Goal: Complete application form: Complete application form

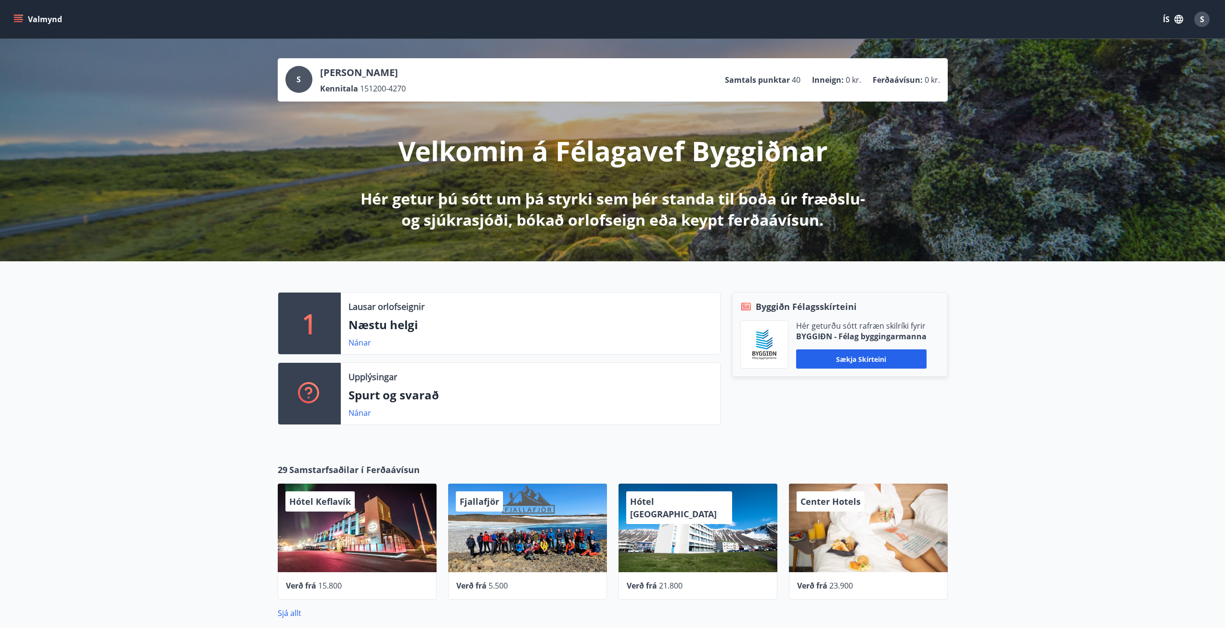
drag, startPoint x: 21, startPoint y: 17, endPoint x: 21, endPoint y: 24, distance: 7.2
click at [21, 17] on icon "menu" at bounding box center [18, 17] width 9 height 1
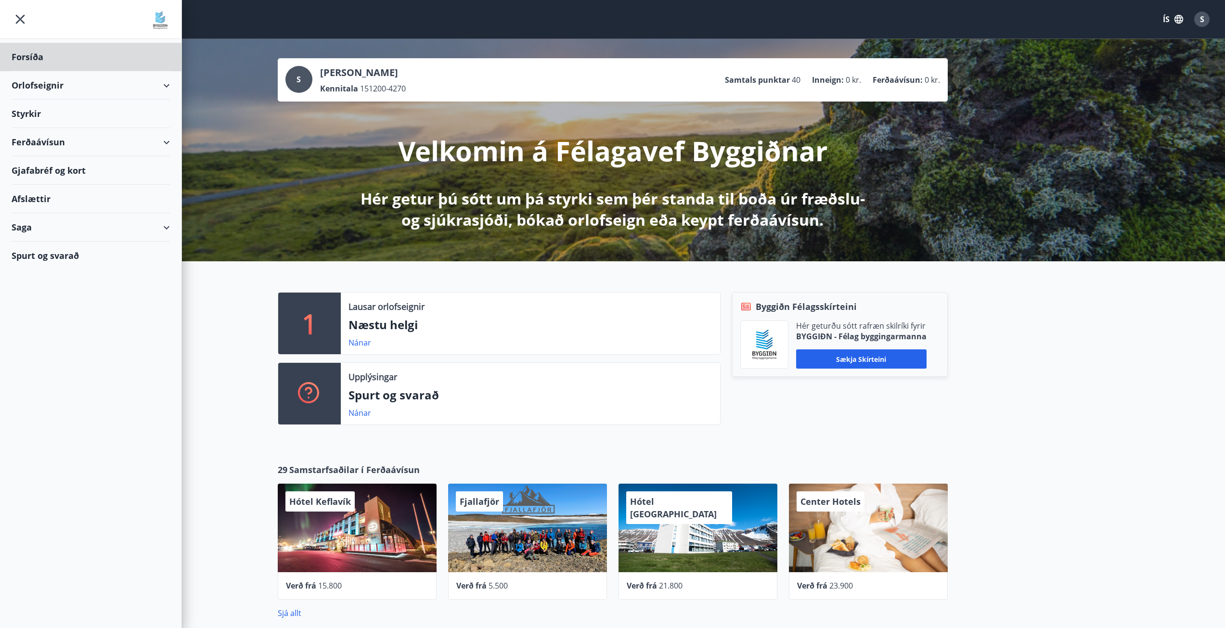
click at [34, 113] on div "Styrkir" at bounding box center [91, 114] width 158 height 28
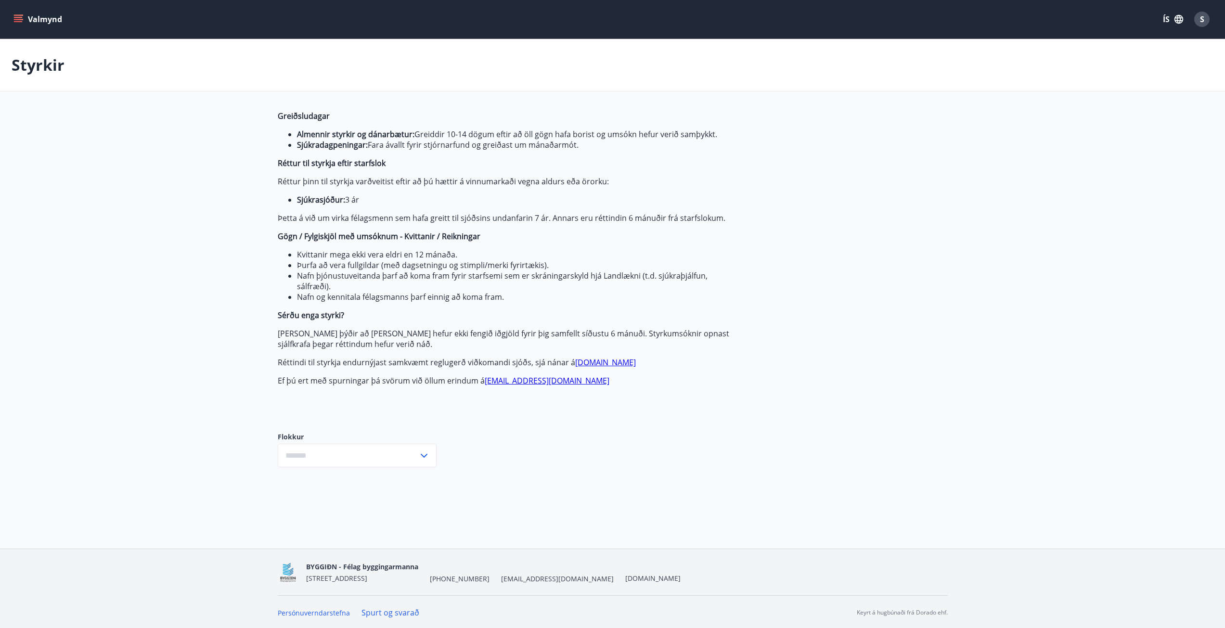
type input "***"
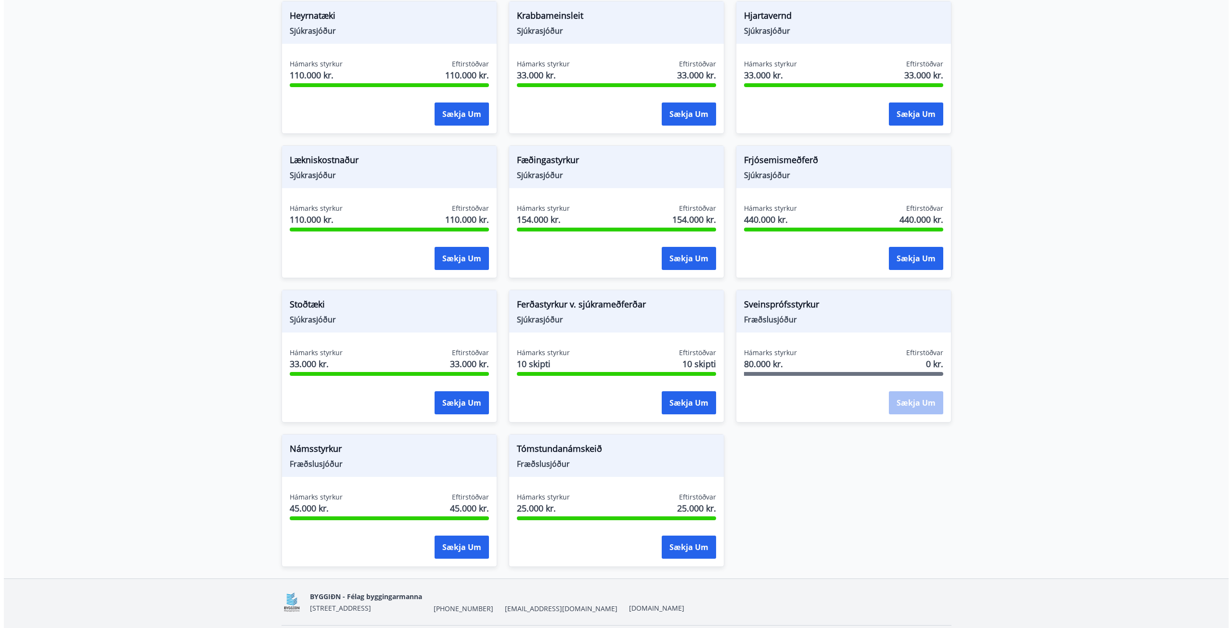
scroll to position [801, 0]
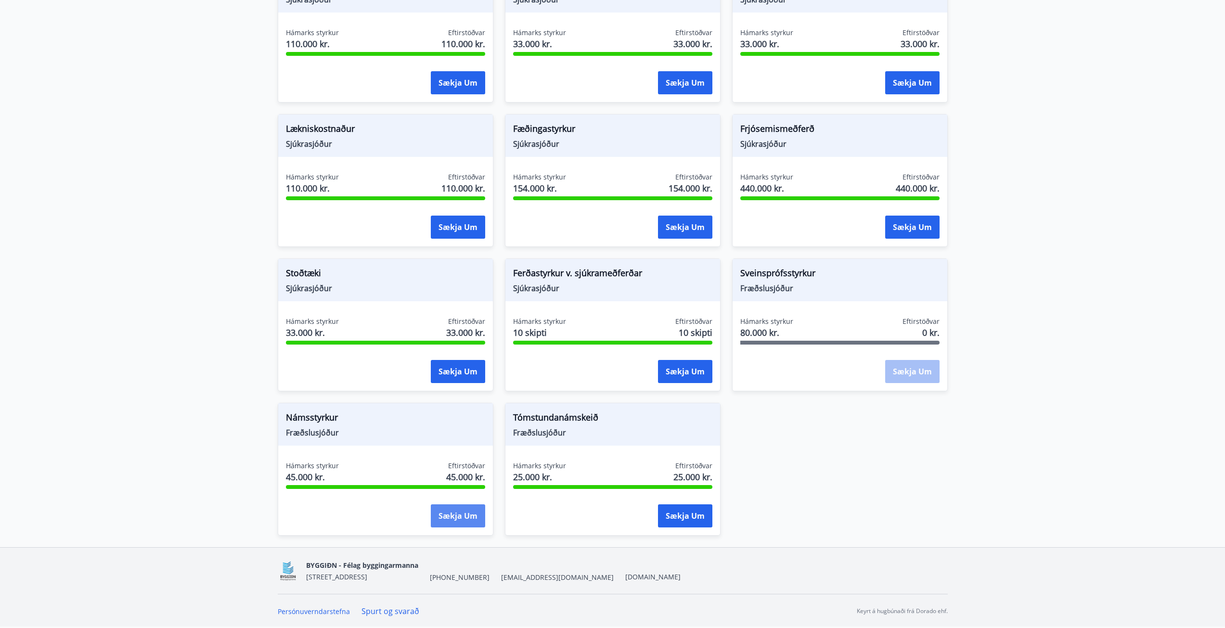
click at [454, 505] on button "Sækja um" at bounding box center [458, 515] width 54 height 23
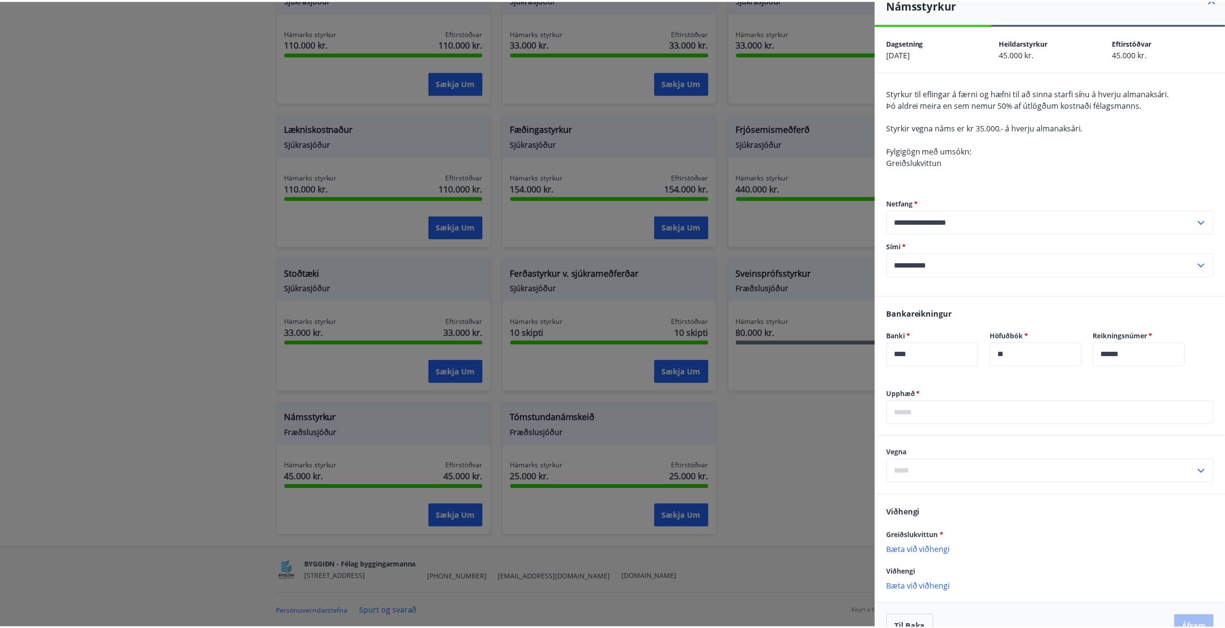
scroll to position [38, 0]
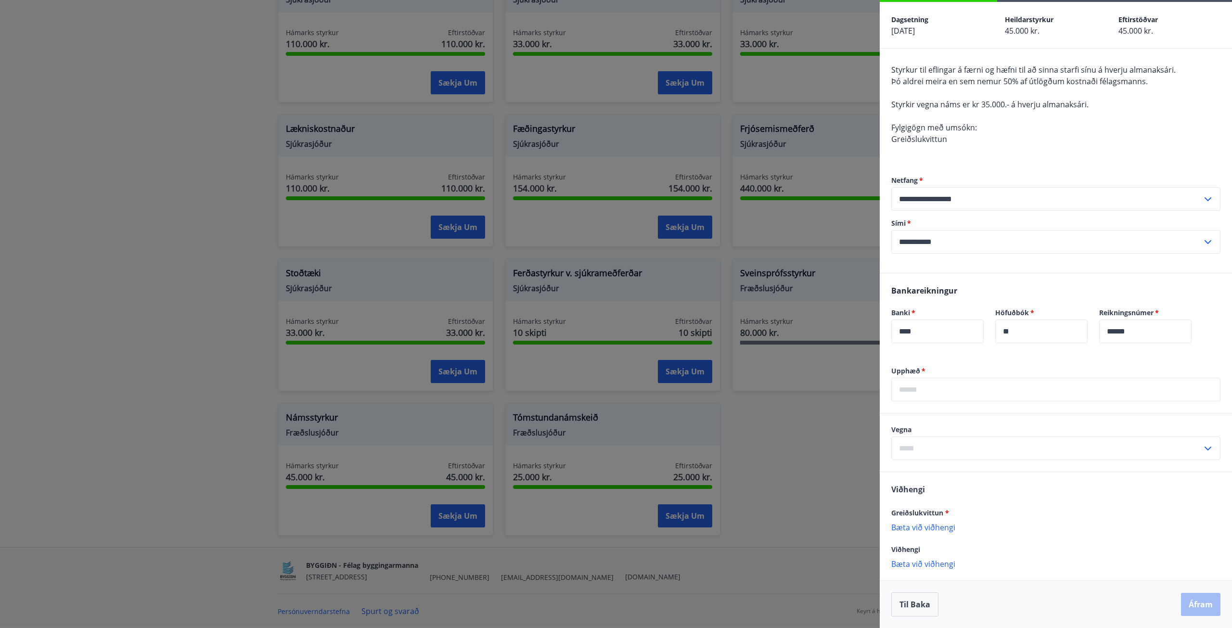
click at [166, 437] on div at bounding box center [616, 314] width 1232 height 628
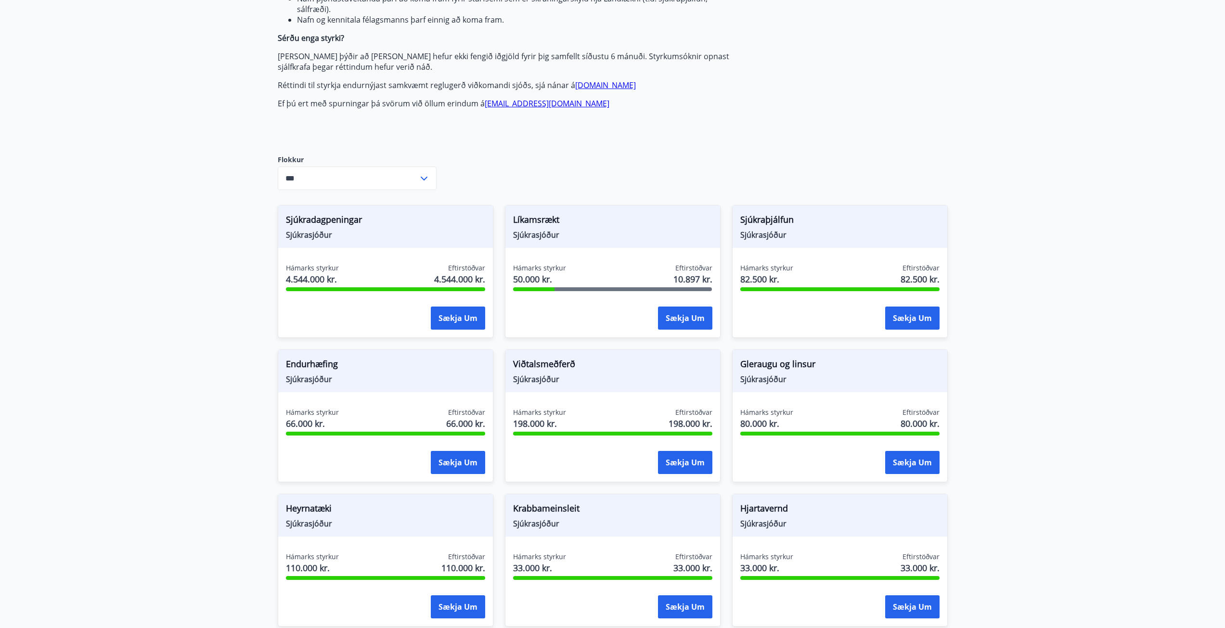
scroll to position [0, 0]
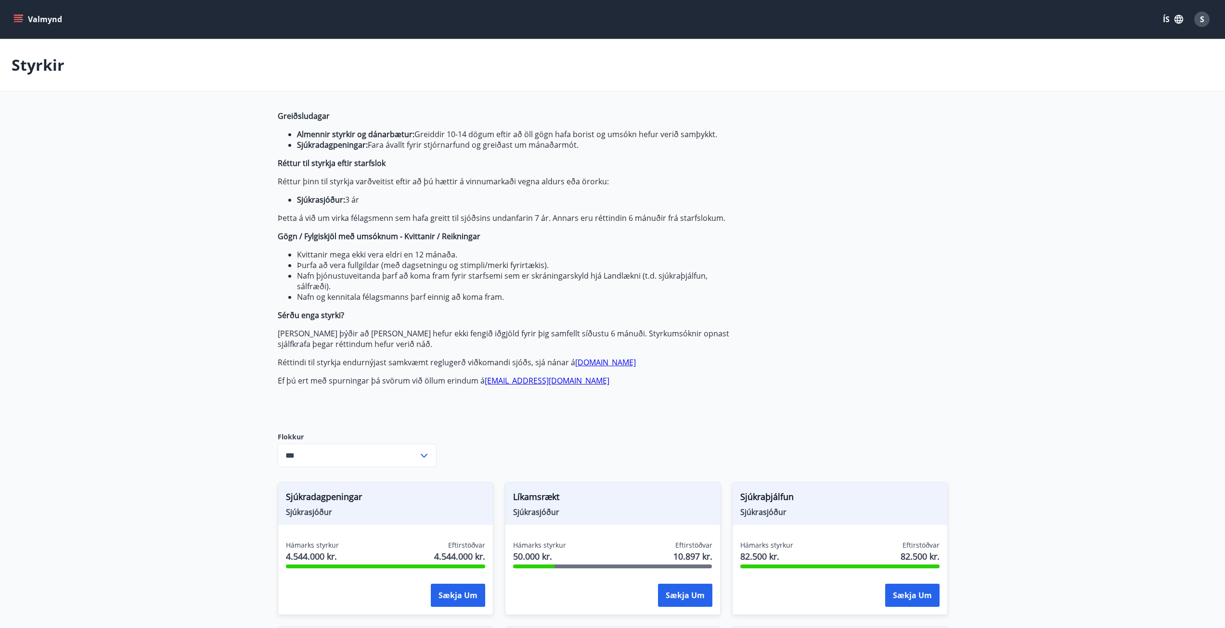
click at [16, 20] on icon "menu" at bounding box center [19, 19] width 11 height 1
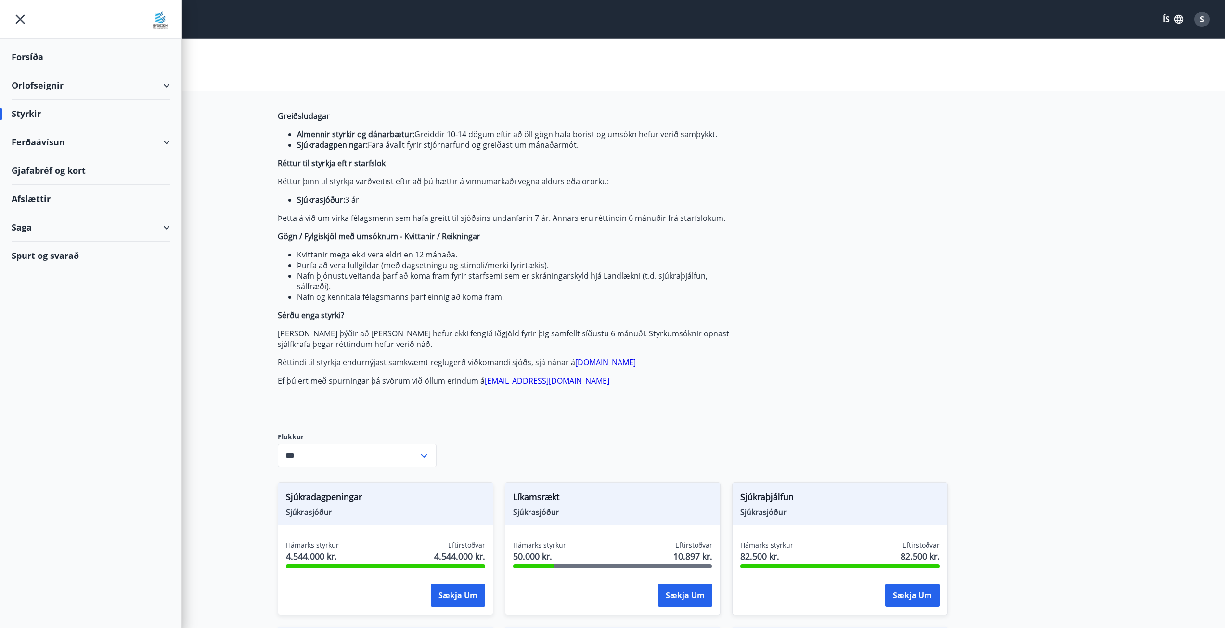
click at [40, 115] on div "Styrkir" at bounding box center [91, 114] width 158 height 28
click at [23, 113] on div "Styrkir" at bounding box center [91, 114] width 158 height 28
drag, startPoint x: 37, startPoint y: 55, endPoint x: 32, endPoint y: 57, distance: 5.5
click at [32, 57] on div "Forsíða" at bounding box center [91, 57] width 158 height 28
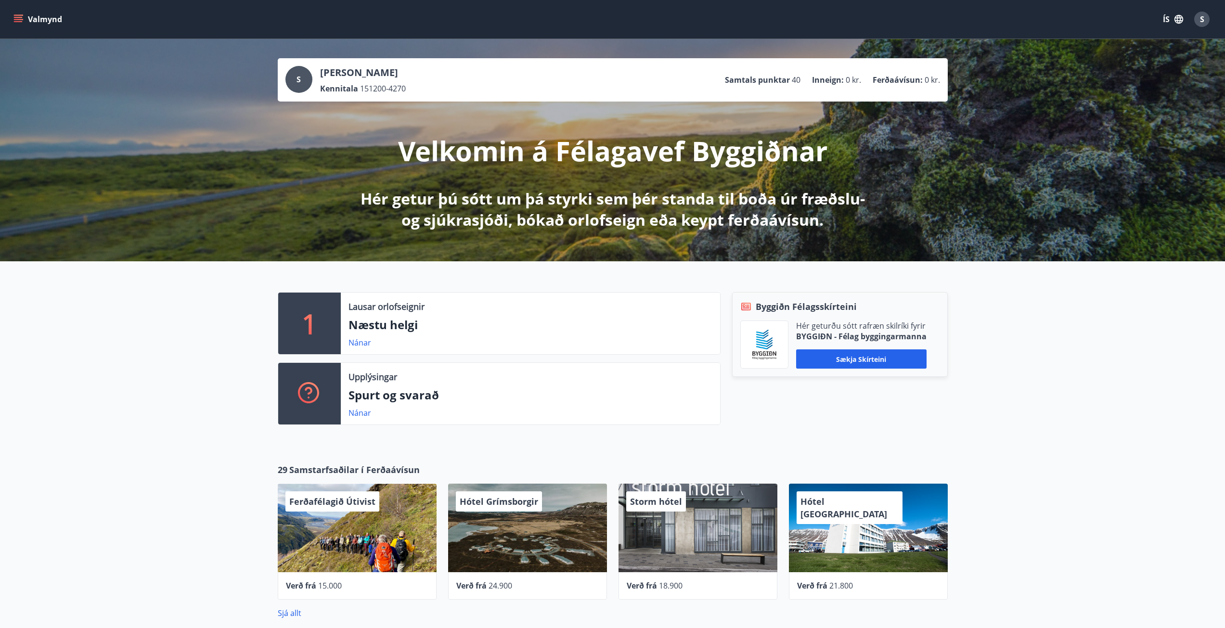
click at [18, 18] on icon "menu" at bounding box center [18, 17] width 9 height 1
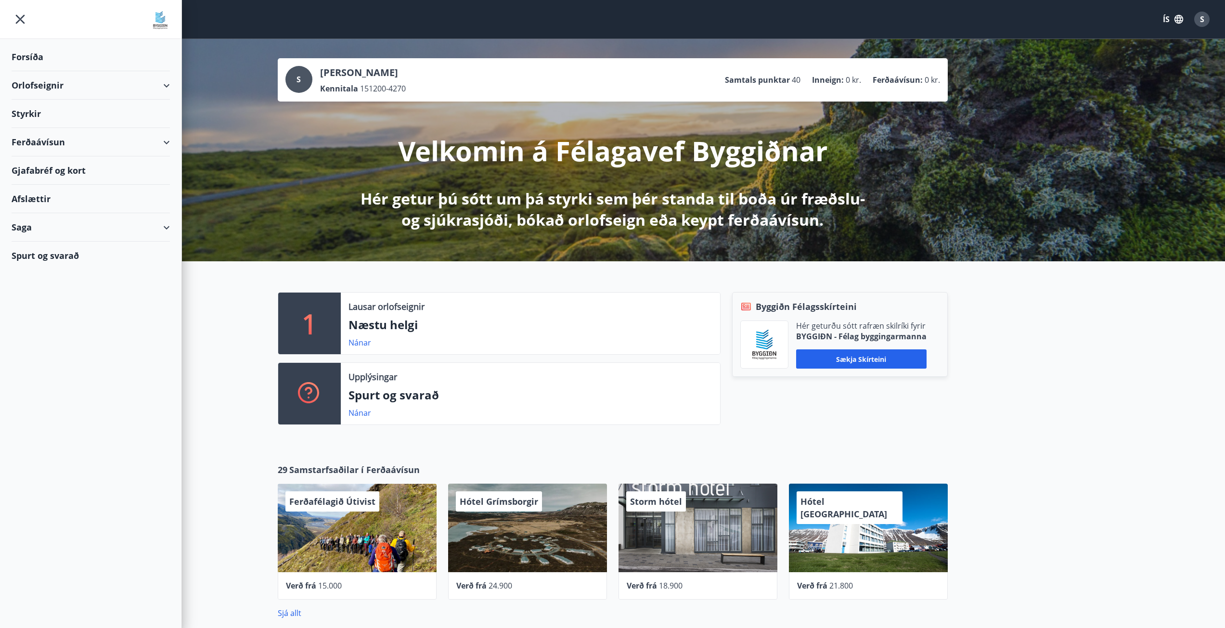
click at [33, 117] on div "Styrkir" at bounding box center [91, 114] width 158 height 28
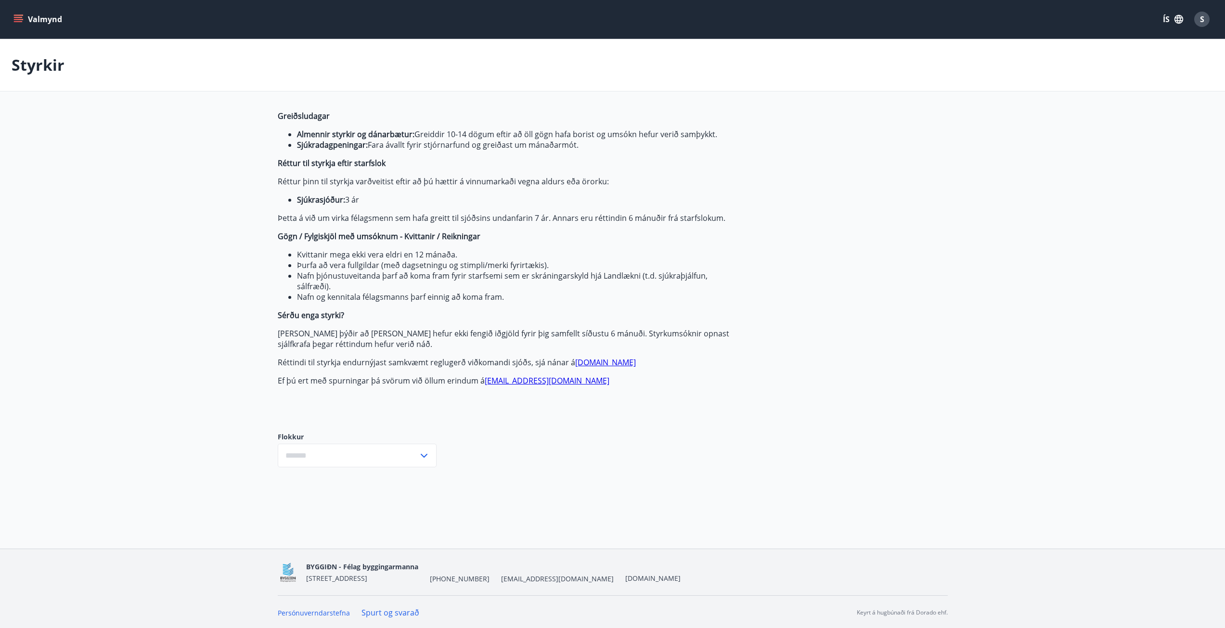
type input "***"
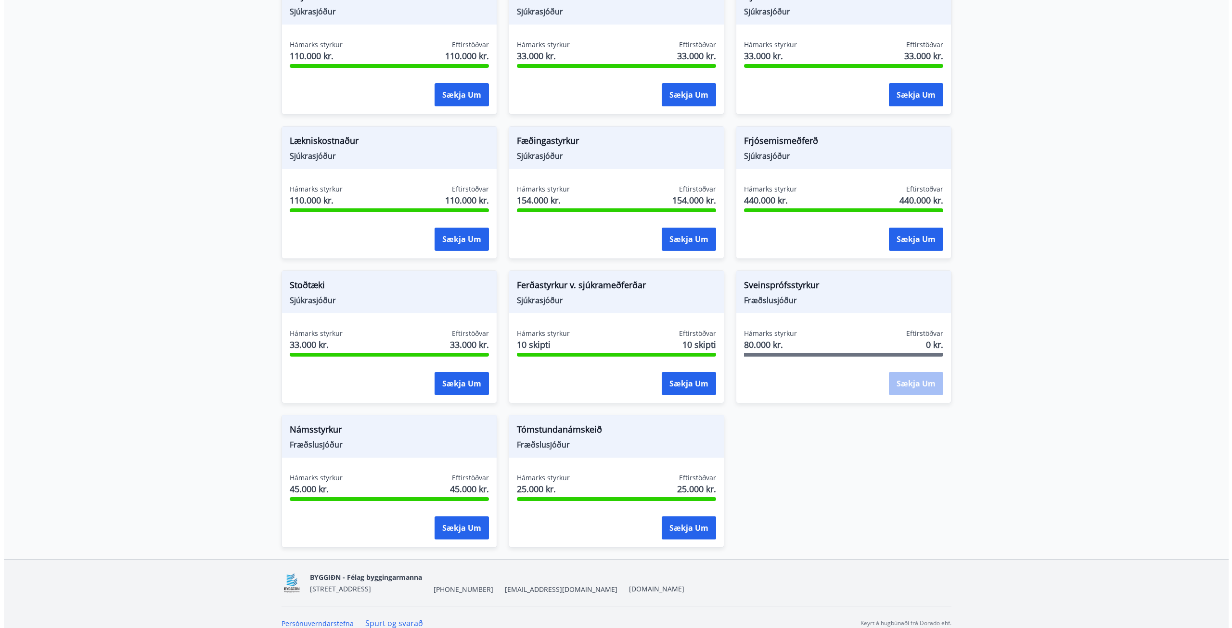
scroll to position [801, 0]
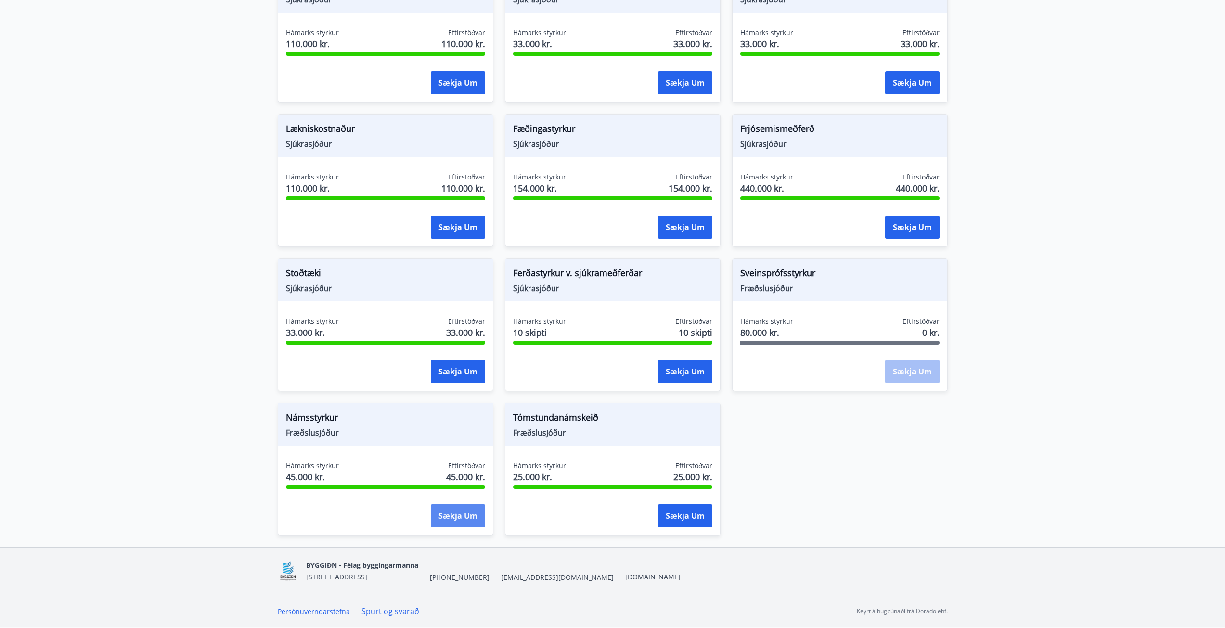
click at [468, 513] on button "Sækja um" at bounding box center [458, 515] width 54 height 23
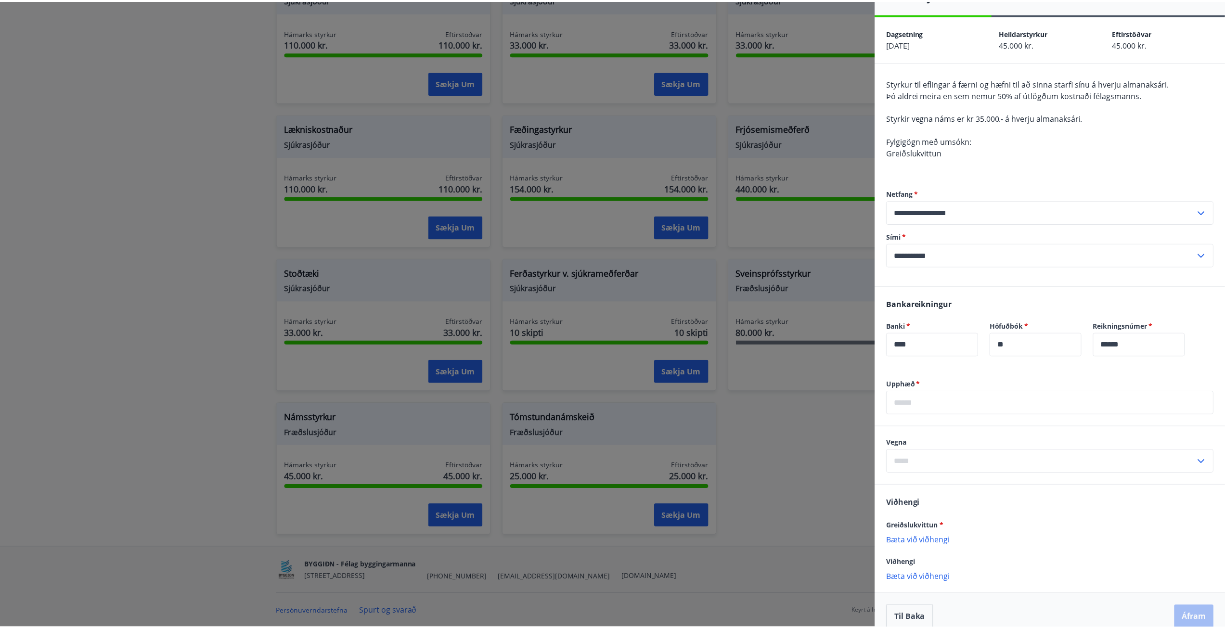
scroll to position [38, 0]
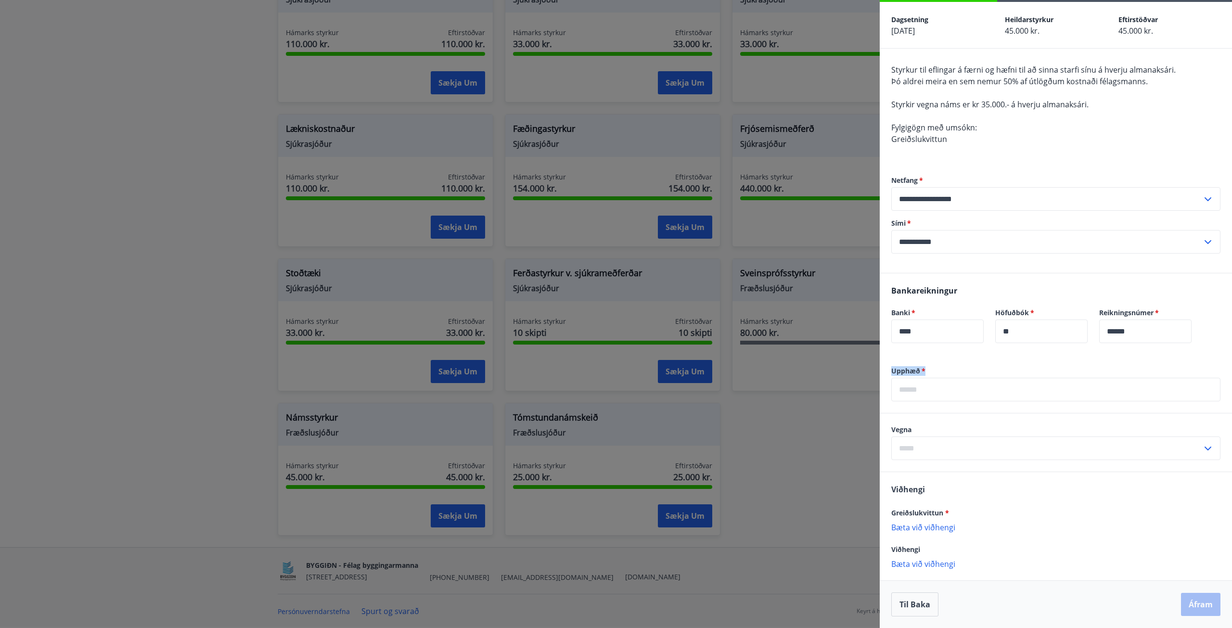
drag, startPoint x: 941, startPoint y: 368, endPoint x: 887, endPoint y: 368, distance: 54.4
click at [883, 368] on div "Upphæð   * ​" at bounding box center [1056, 389] width 352 height 47
click at [935, 366] on label "Upphæð   *" at bounding box center [1055, 371] width 329 height 10
drag, startPoint x: 926, startPoint y: 367, endPoint x: 902, endPoint y: 371, distance: 24.4
click at [902, 371] on div "**********" at bounding box center [1056, 315] width 352 height 626
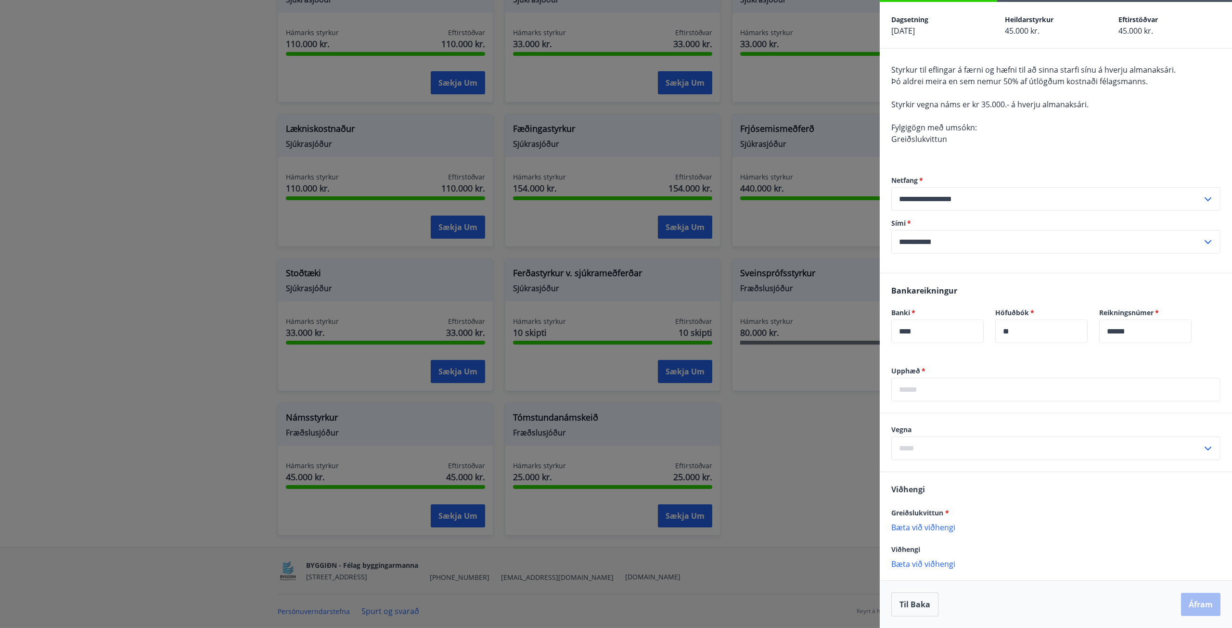
click at [940, 372] on label "Upphæð   *" at bounding box center [1055, 371] width 329 height 10
drag, startPoint x: 927, startPoint y: 372, endPoint x: 892, endPoint y: 373, distance: 35.2
click at [892, 373] on label "Upphæð   *" at bounding box center [1055, 371] width 329 height 10
click at [931, 369] on label "Upphæð   *" at bounding box center [1055, 371] width 329 height 10
click at [910, 238] on input "**********" at bounding box center [1046, 242] width 311 height 24
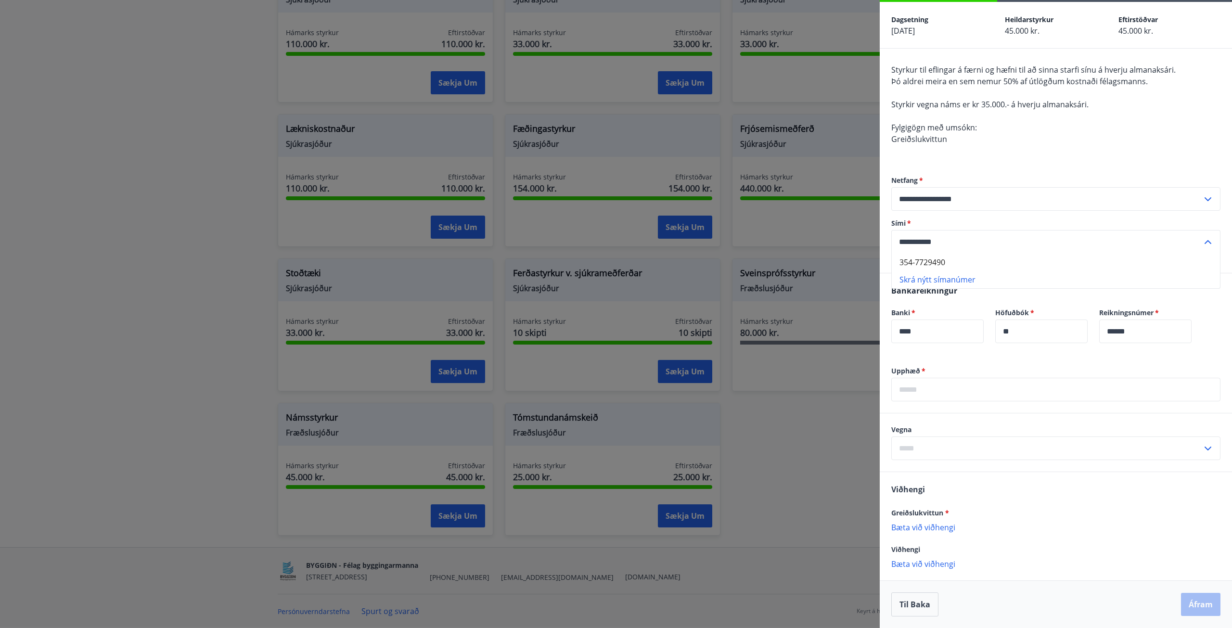
click at [915, 239] on input "**********" at bounding box center [1046, 242] width 311 height 24
type input "**********"
click at [906, 245] on input "**********" at bounding box center [1046, 242] width 311 height 24
click at [932, 283] on li "Skrá nýtt símanúmer" at bounding box center [1056, 279] width 328 height 17
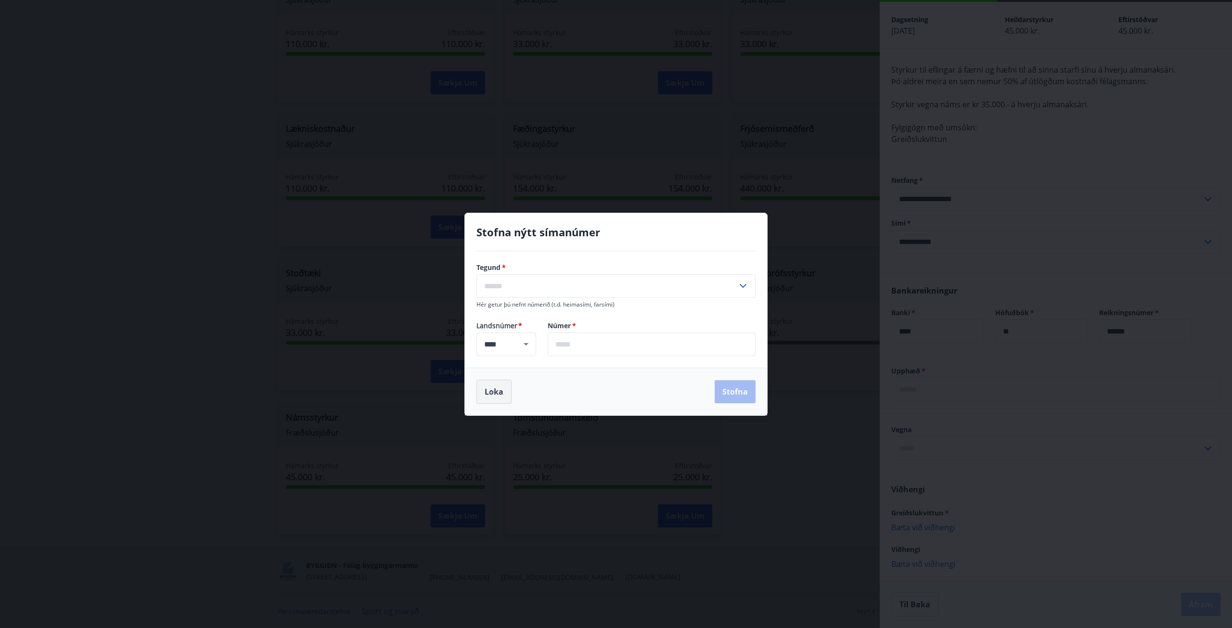
click at [496, 392] on button "Loka" at bounding box center [493, 392] width 35 height 24
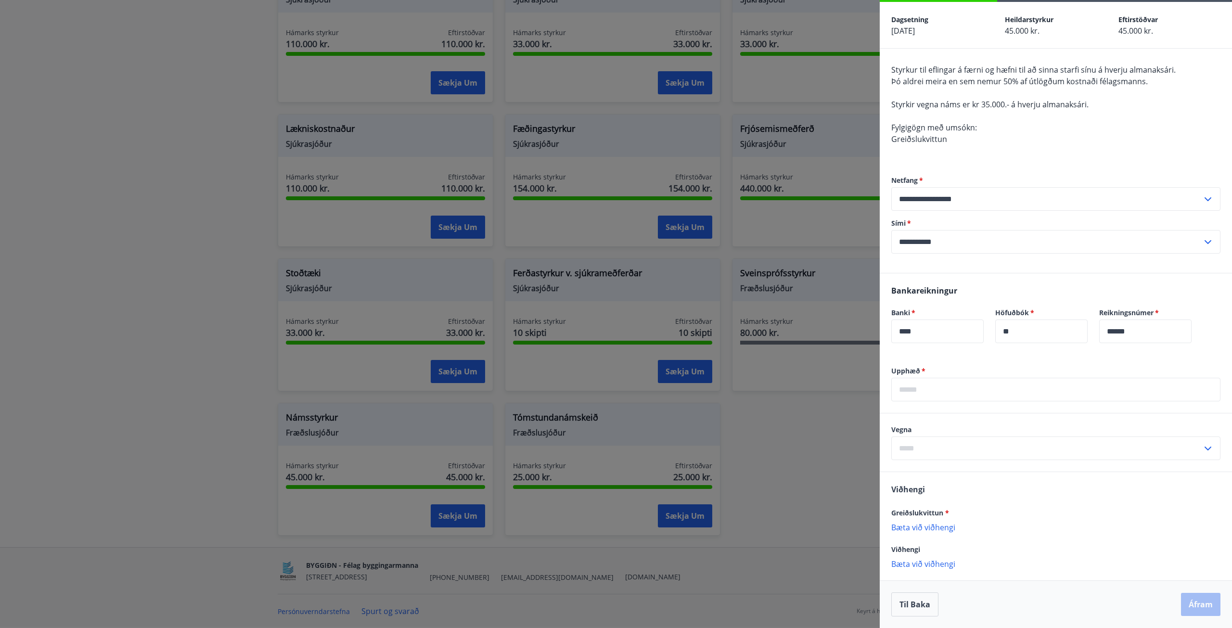
click at [935, 234] on input "**********" at bounding box center [1046, 242] width 311 height 24
click at [185, 261] on div at bounding box center [616, 314] width 1232 height 628
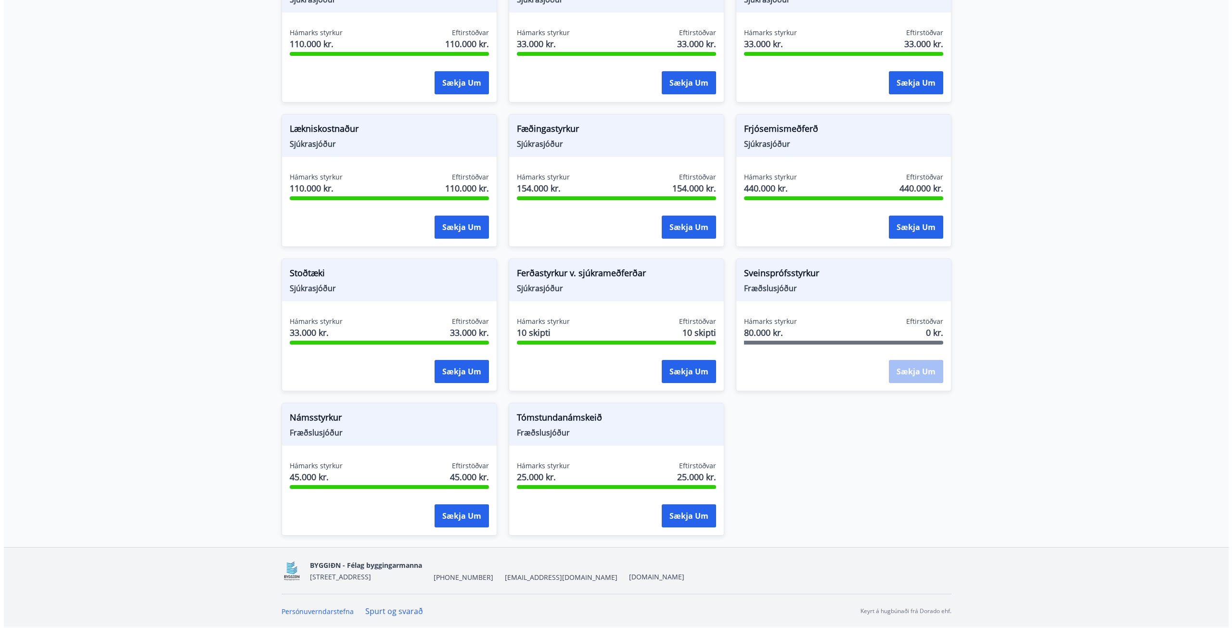
scroll to position [0, 0]
click at [452, 518] on button "Sækja um" at bounding box center [458, 515] width 54 height 23
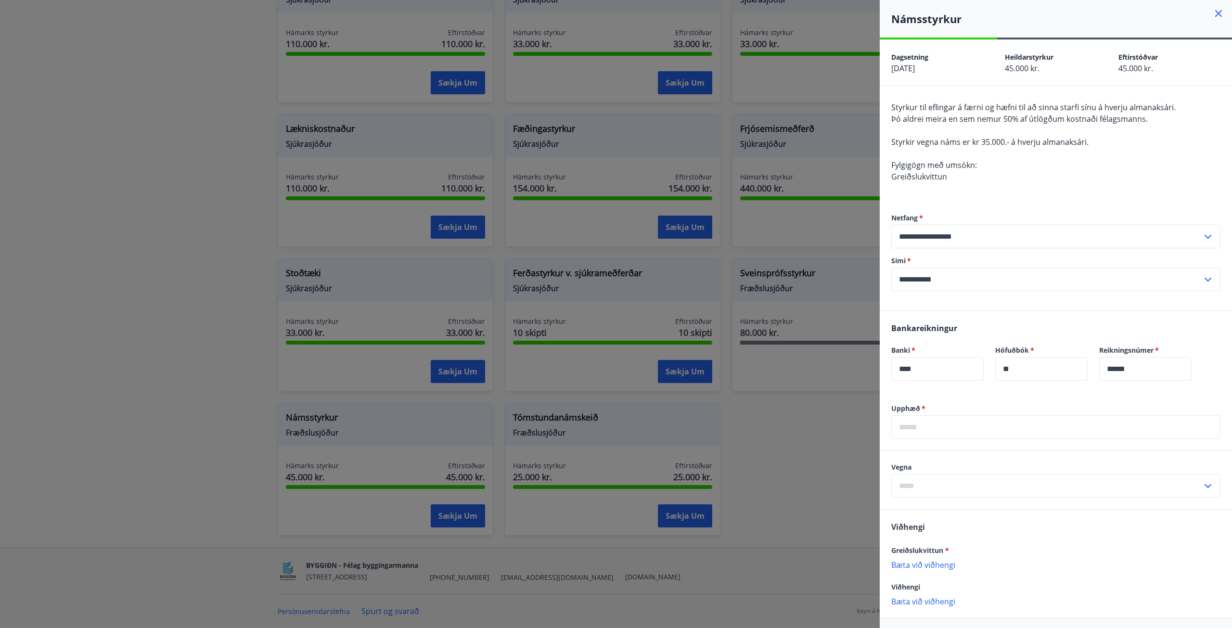
drag, startPoint x: 977, startPoint y: 415, endPoint x: 936, endPoint y: 428, distance: 42.3
click at [935, 427] on input "text" at bounding box center [1055, 427] width 329 height 24
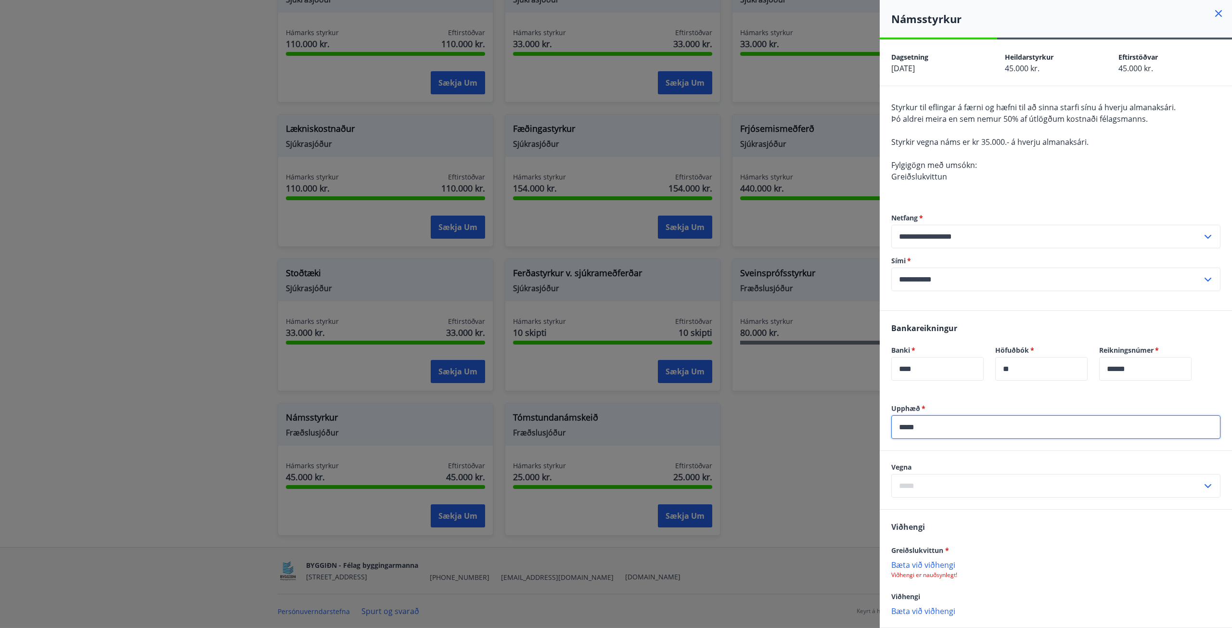
type input "*****"
click at [954, 502] on div "Vegna ​" at bounding box center [1056, 480] width 352 height 58
click at [953, 488] on input "text" at bounding box center [1046, 486] width 311 height 24
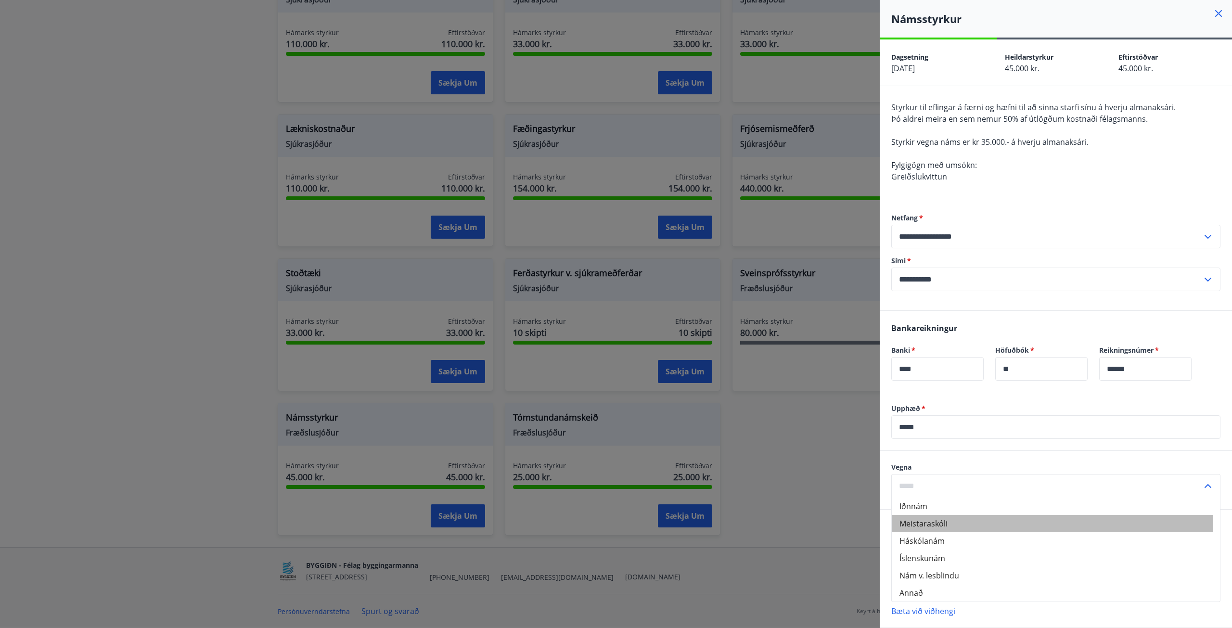
click at [924, 524] on li "Meistaraskóli" at bounding box center [1056, 523] width 328 height 17
type input "**********"
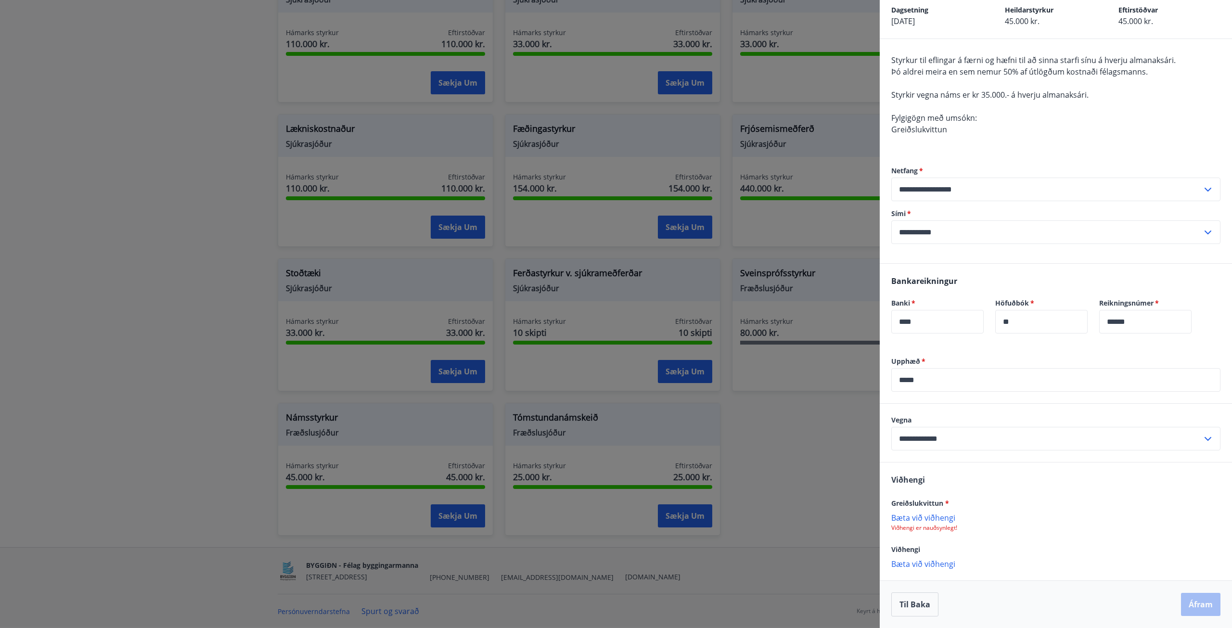
click at [927, 520] on p "Bæta við viðhengi" at bounding box center [1055, 518] width 329 height 10
click at [1211, 611] on button "Áfram" at bounding box center [1200, 605] width 39 height 23
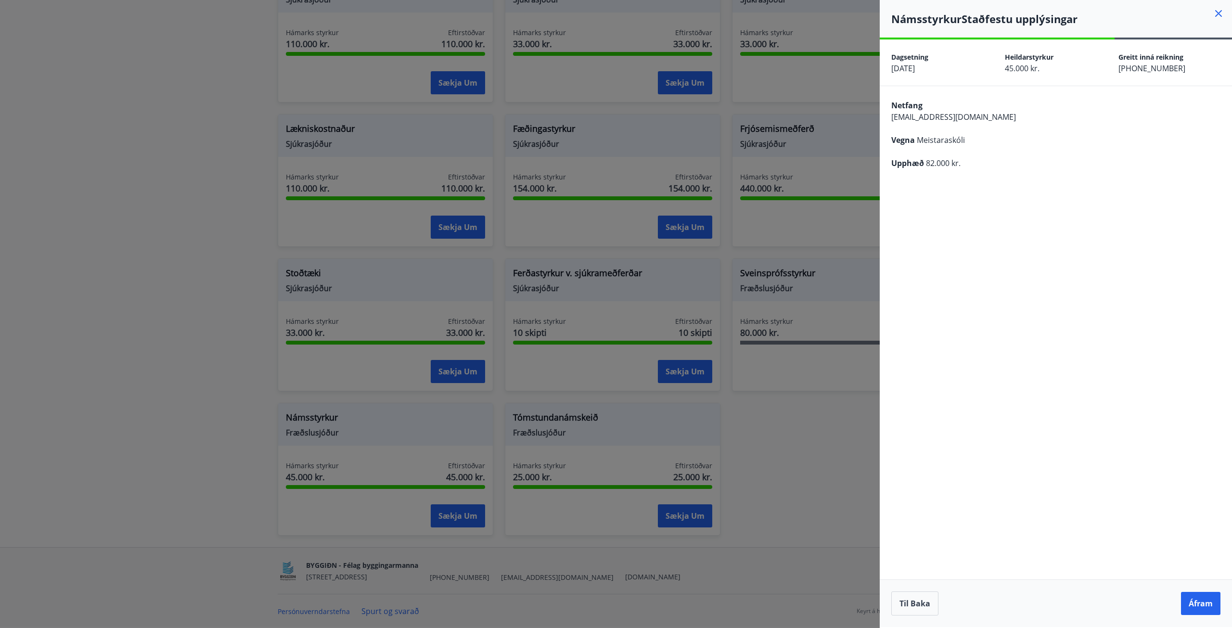
scroll to position [0, 0]
click at [1203, 605] on button "Áfram" at bounding box center [1200, 603] width 39 height 23
click at [1197, 603] on button "Áfram" at bounding box center [1200, 603] width 39 height 23
click at [1188, 603] on button "Áfram" at bounding box center [1200, 603] width 39 height 23
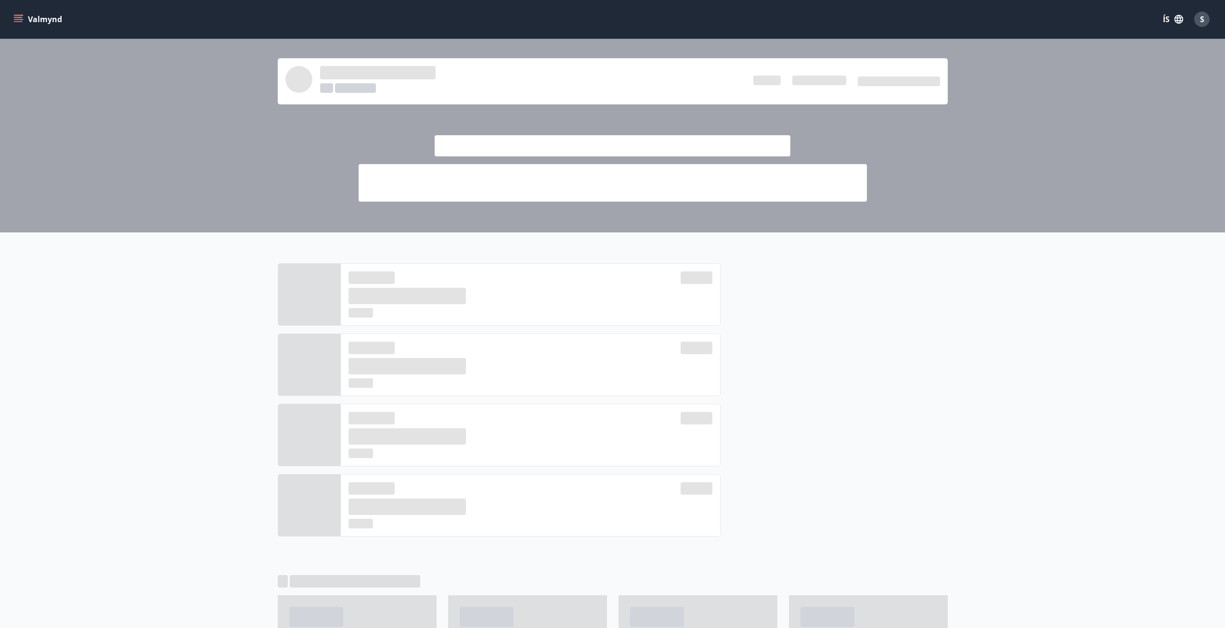
click at [16, 25] on button "Valmynd" at bounding box center [39, 19] width 54 height 17
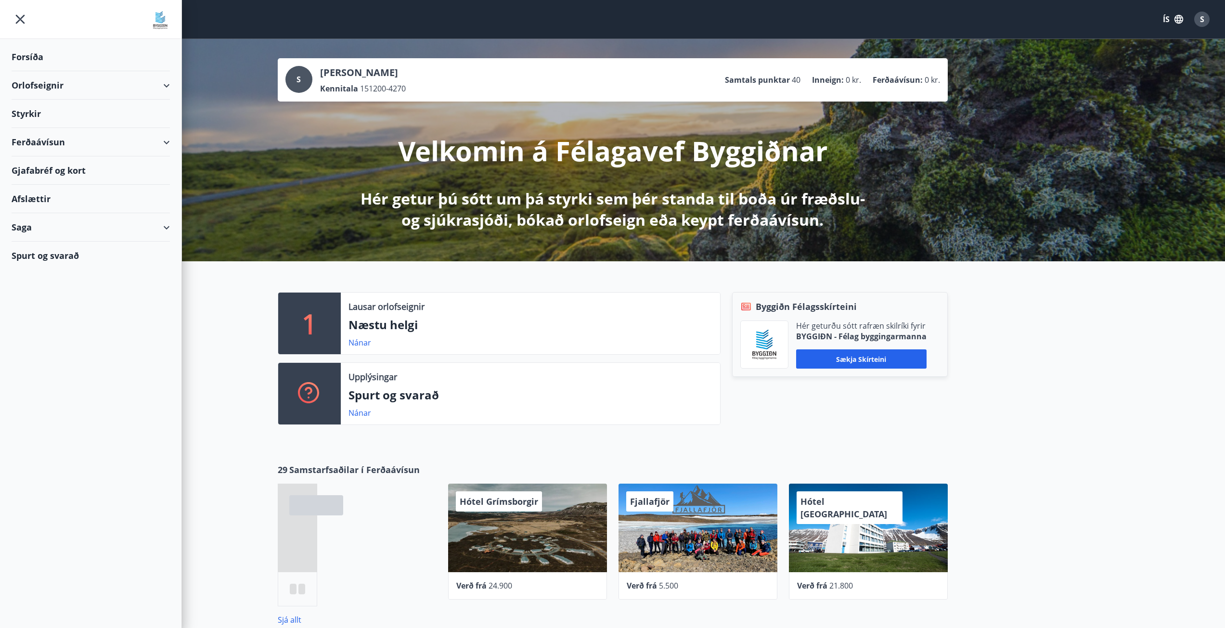
click at [29, 114] on div "Styrkir" at bounding box center [91, 114] width 158 height 28
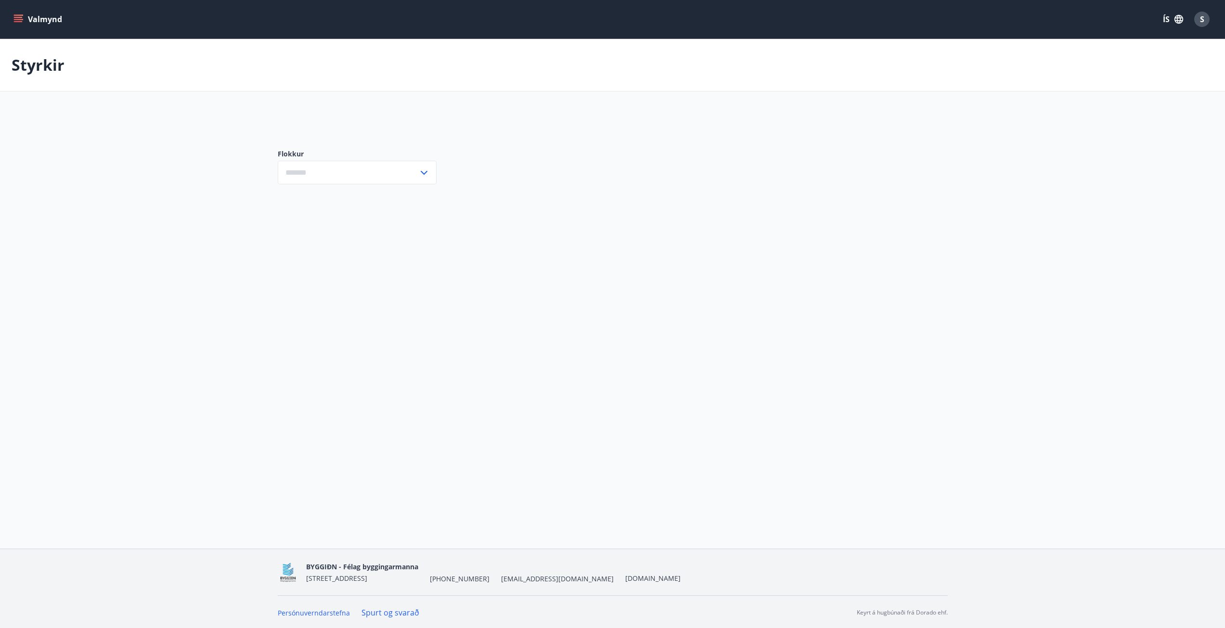
type input "***"
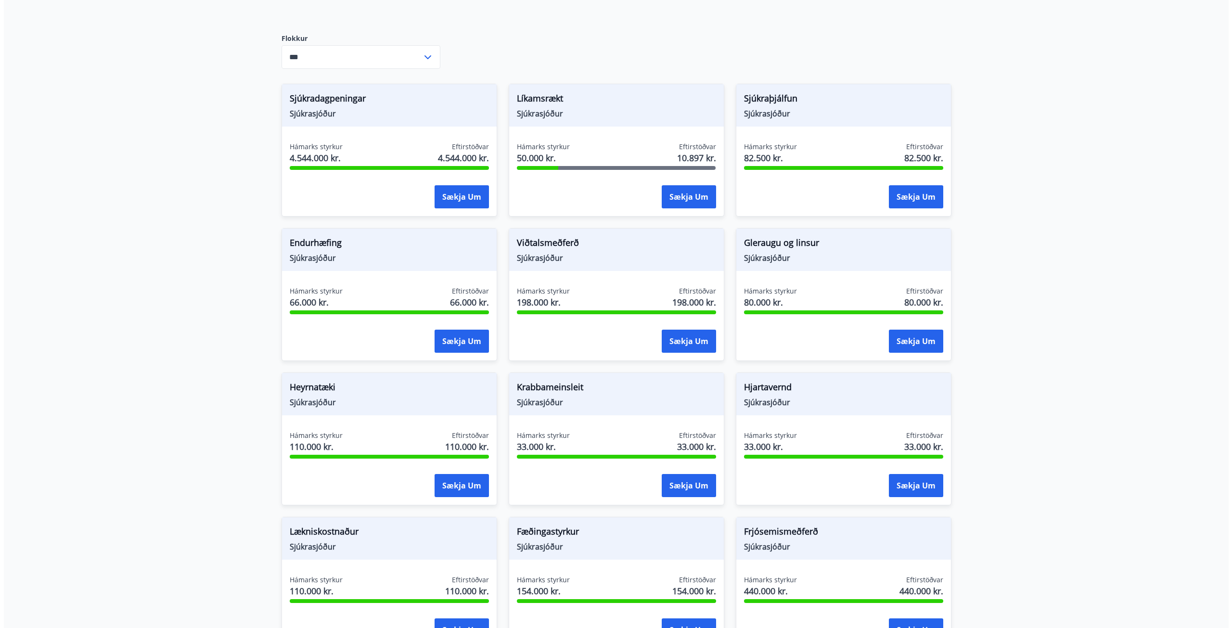
scroll to position [801, 0]
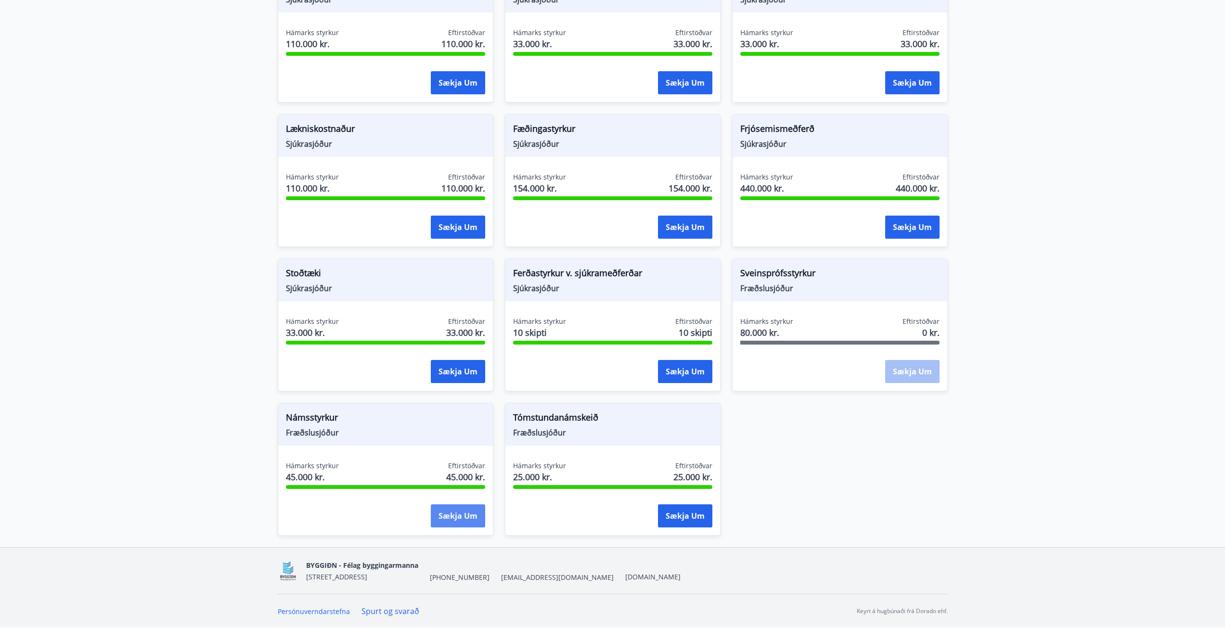
click at [443, 516] on button "Sækja um" at bounding box center [458, 515] width 54 height 23
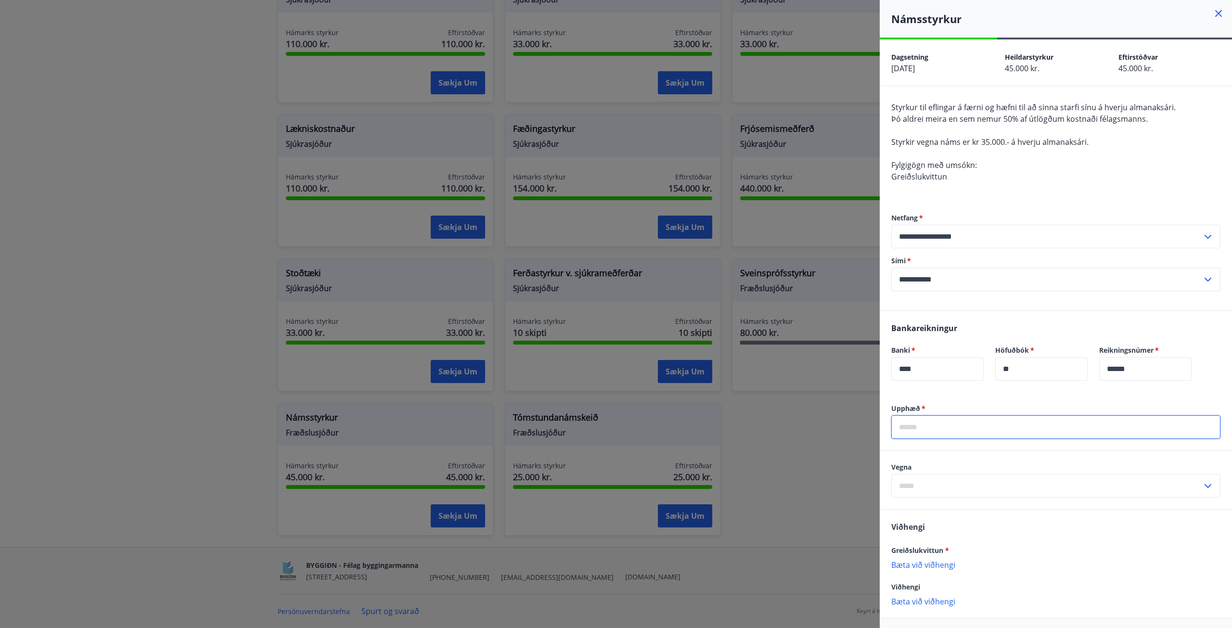
click at [964, 434] on input "text" at bounding box center [1055, 427] width 329 height 24
type input "*****"
click at [942, 487] on input "text" at bounding box center [1046, 486] width 311 height 24
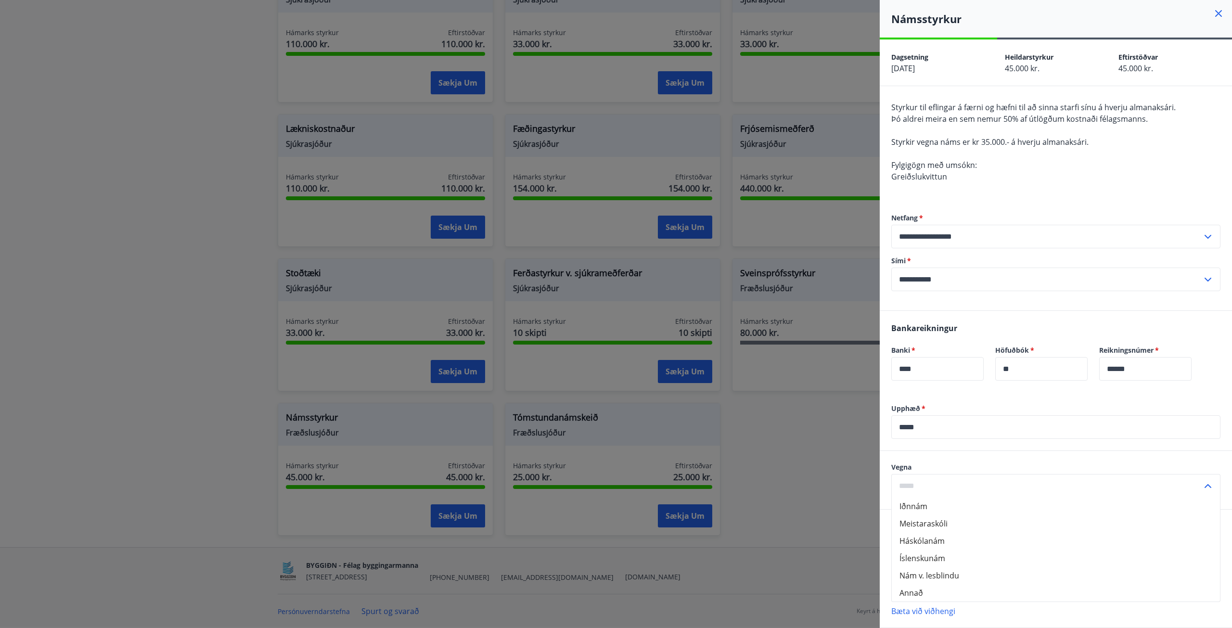
click at [927, 528] on li "Meistaraskóli" at bounding box center [1056, 523] width 328 height 17
type input "**********"
click at [944, 569] on p "Bæta við viðhengi" at bounding box center [1055, 565] width 329 height 10
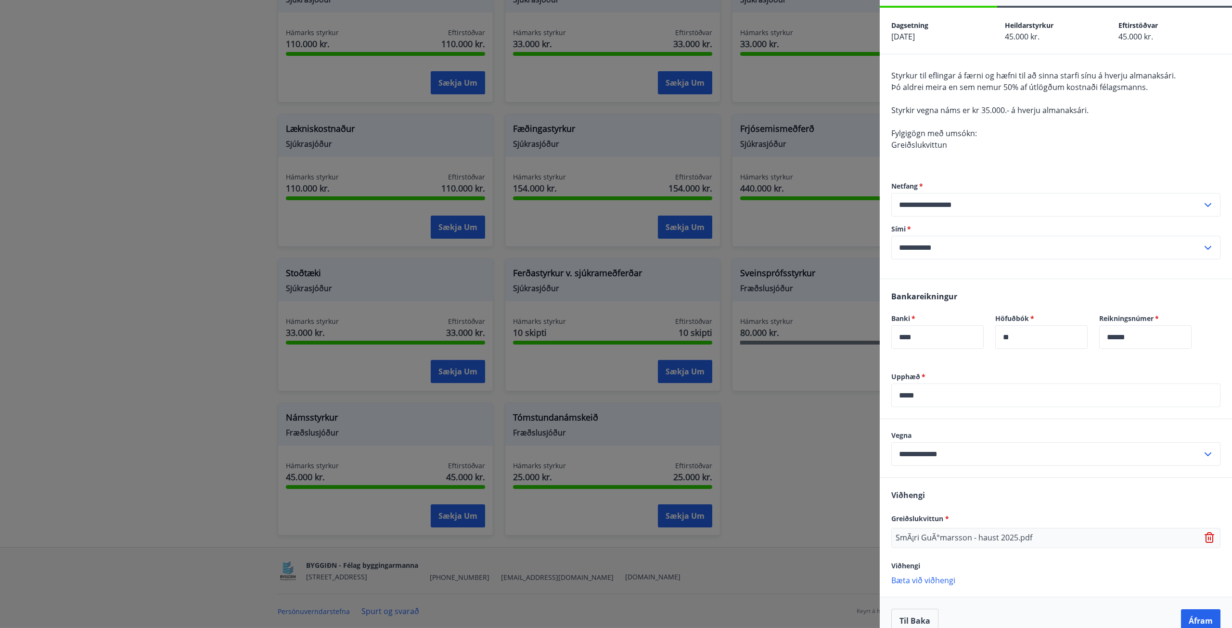
scroll to position [48, 0]
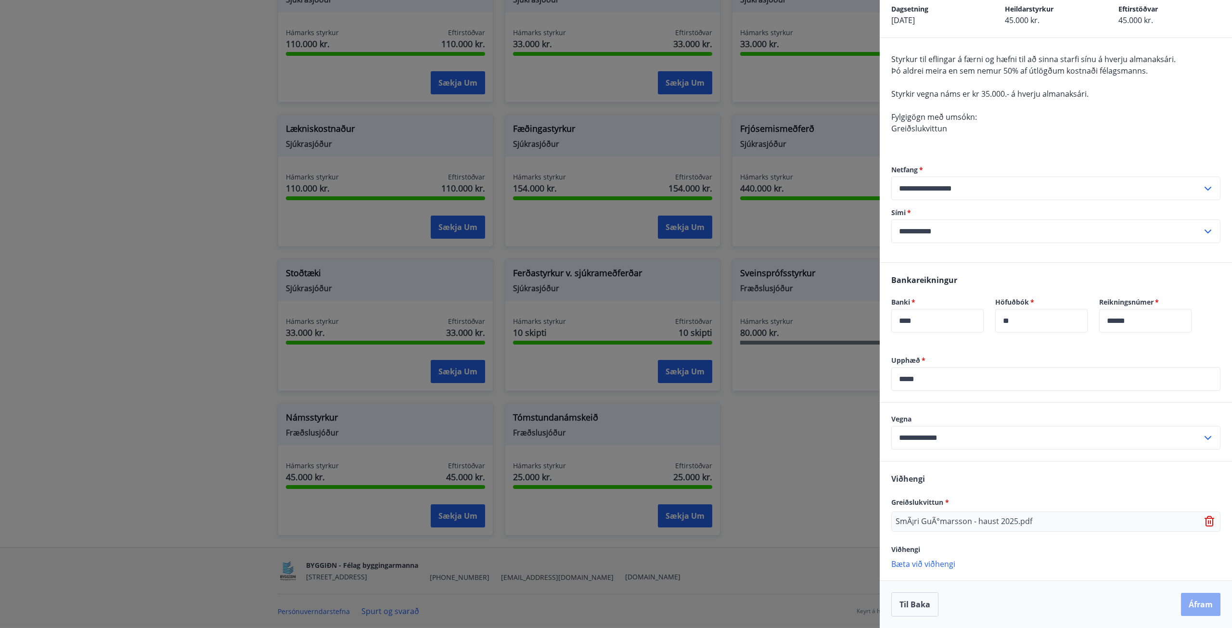
click at [1189, 606] on button "Áfram" at bounding box center [1200, 604] width 39 height 23
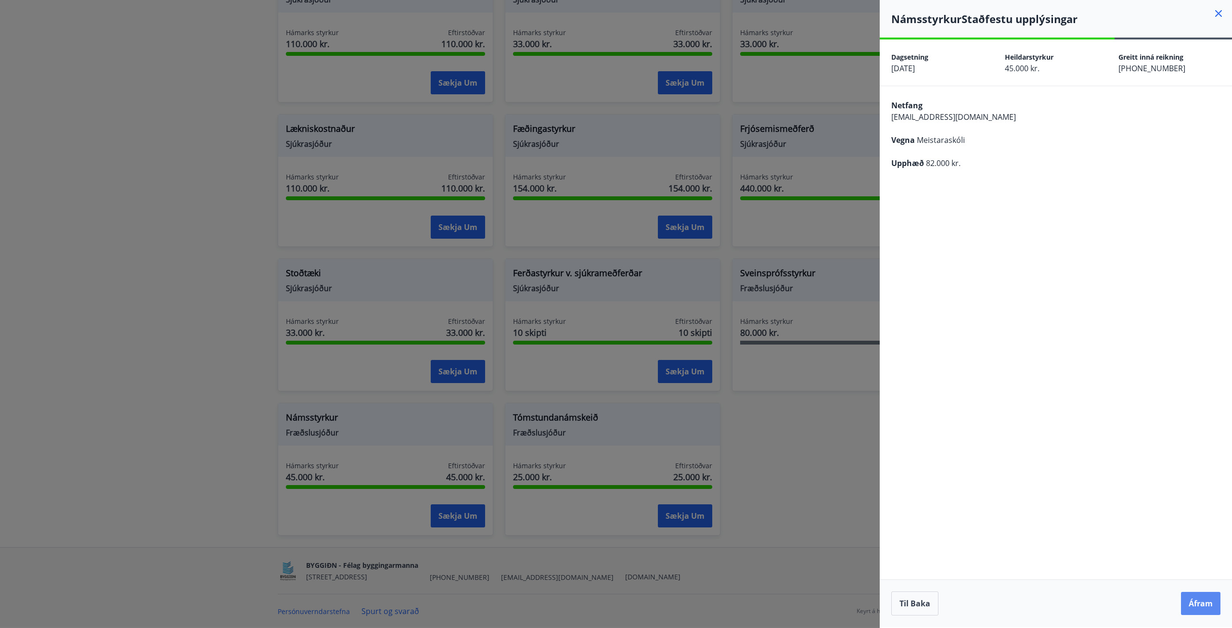
click at [1209, 604] on button "Áfram" at bounding box center [1200, 603] width 39 height 23
